Goal: Find specific page/section: Find specific page/section

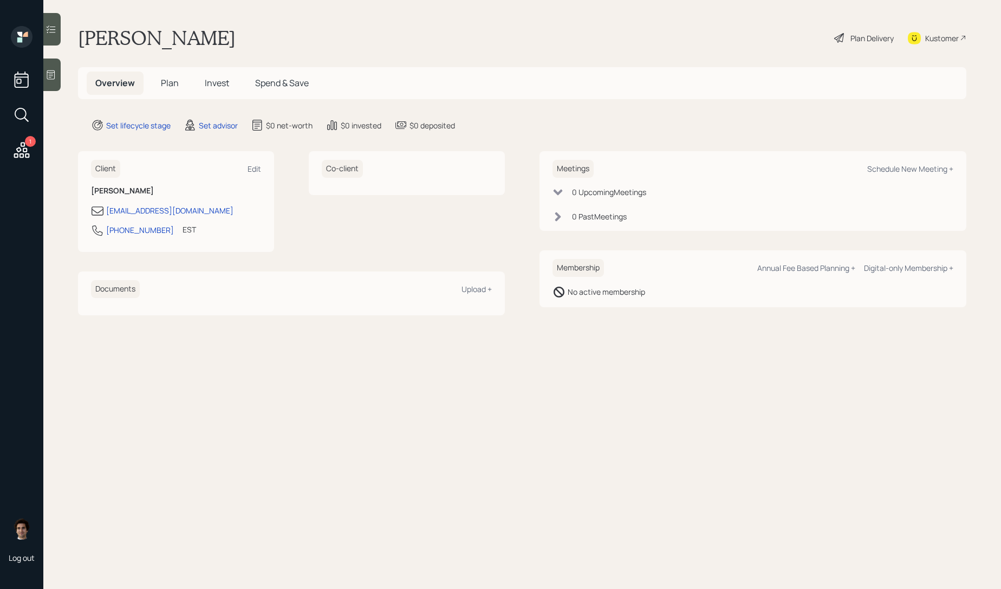
click at [951, 37] on div "Kustomer" at bounding box center [942, 37] width 34 height 11
